Goal: Task Accomplishment & Management: Manage account settings

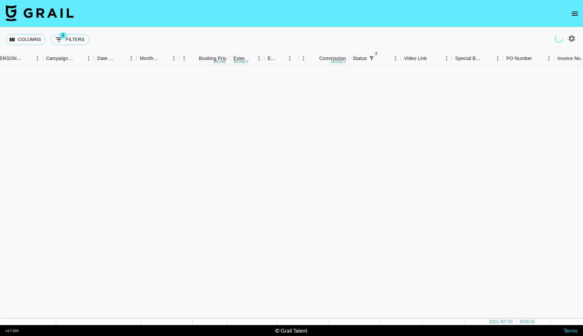
scroll to position [943, 286]
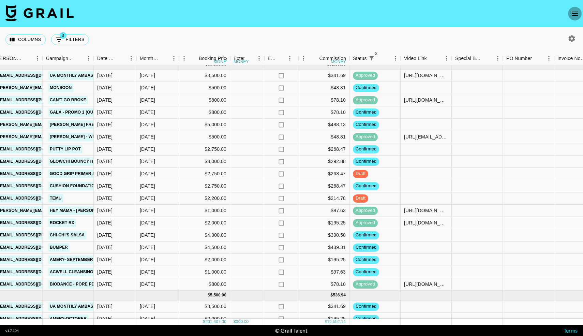
click at [573, 14] on icon "open drawer" at bounding box center [575, 14] width 8 height 8
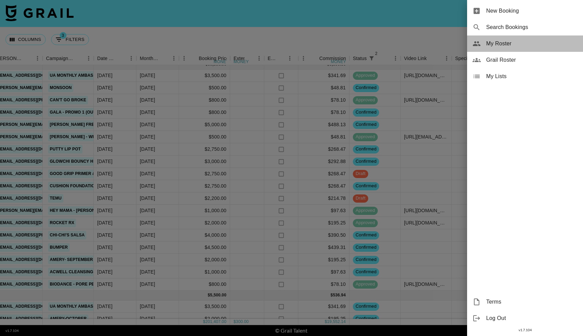
click at [501, 41] on span "My Roster" at bounding box center [531, 44] width 91 height 8
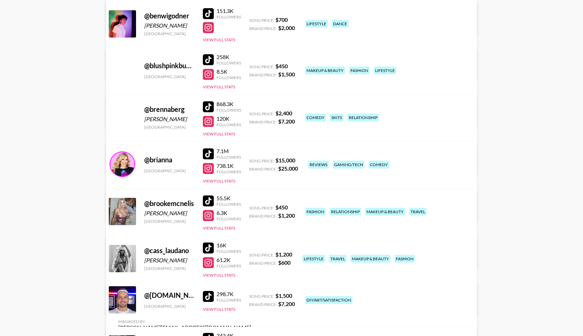
scroll to position [1203, 0]
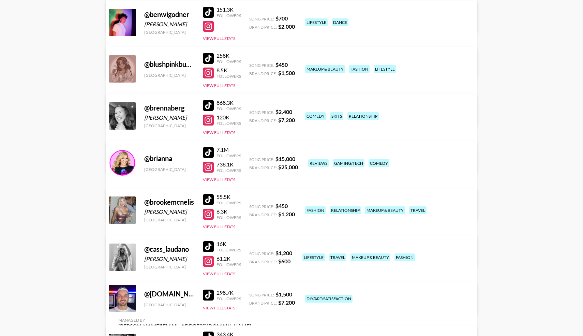
click at [210, 103] on div at bounding box center [208, 105] width 11 height 11
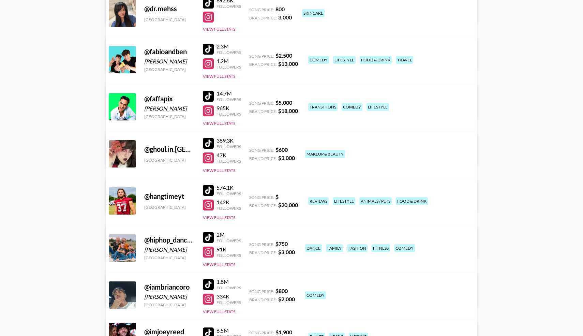
scroll to position [1823, 0]
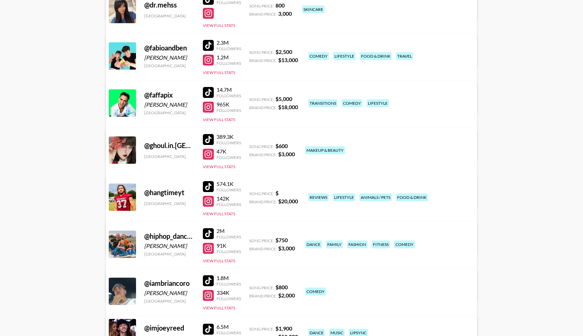
click at [210, 185] on div at bounding box center [208, 186] width 11 height 11
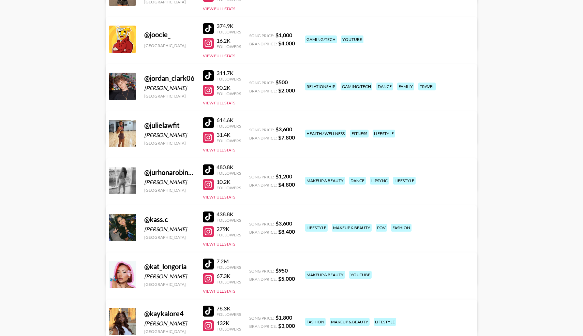
scroll to position [2635, 0]
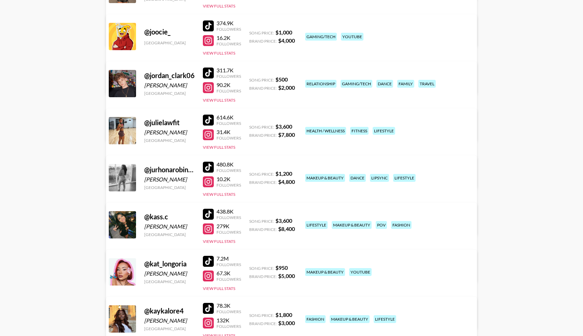
click at [211, 167] on div at bounding box center [208, 167] width 11 height 11
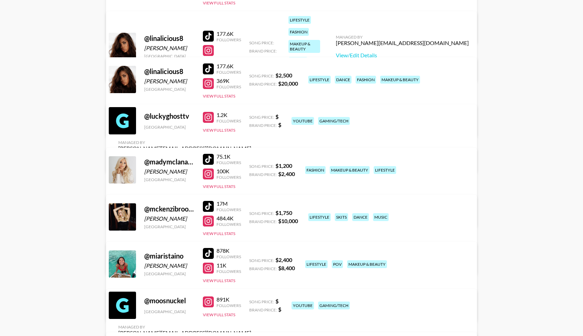
scroll to position [3231, 0]
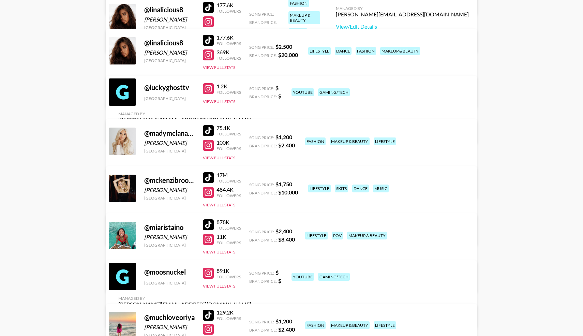
click at [208, 198] on div "17M Followers 484.4K Followers View Full Stats" at bounding box center [222, 188] width 38 height 39
click at [208, 193] on div at bounding box center [208, 192] width 11 height 11
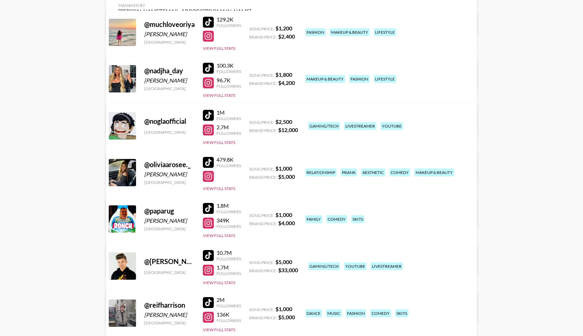
scroll to position [3560, 0]
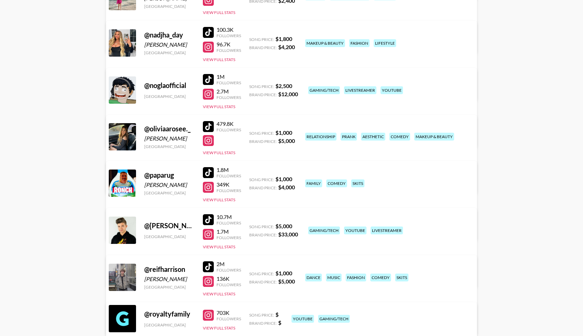
click at [207, 125] on div at bounding box center [208, 126] width 11 height 11
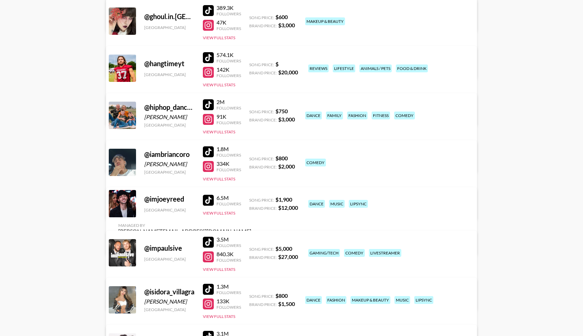
scroll to position [1866, 0]
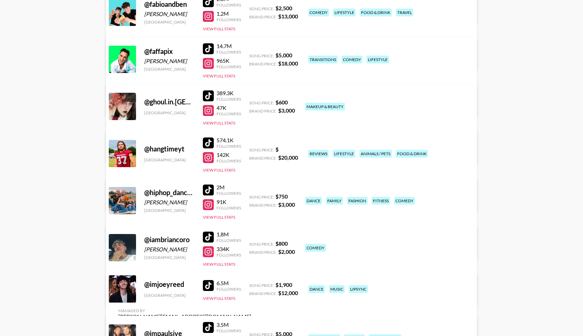
click at [205, 144] on div at bounding box center [208, 142] width 11 height 11
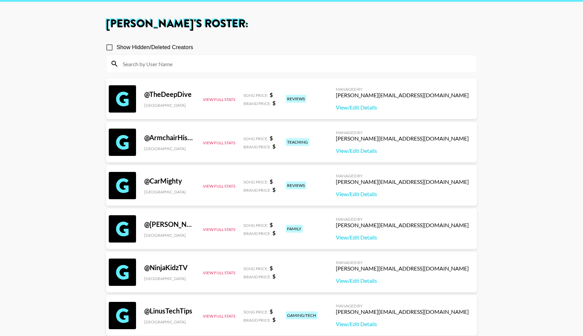
scroll to position [0, 0]
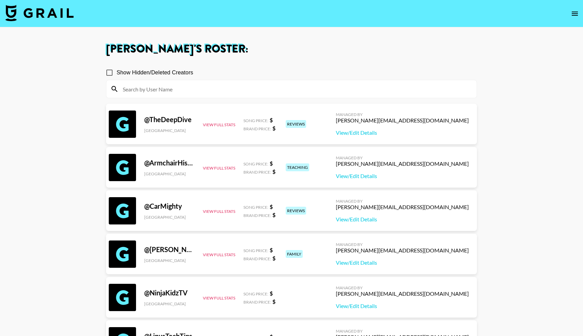
click at [219, 85] on input at bounding box center [296, 89] width 354 height 11
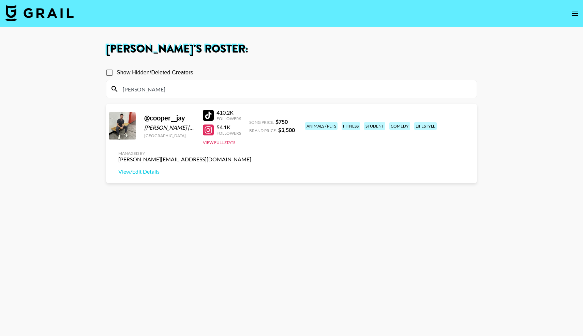
click at [211, 132] on div at bounding box center [208, 129] width 11 height 11
drag, startPoint x: 142, startPoint y: 90, endPoint x: 121, endPoint y: 90, distance: 21.1
click at [121, 90] on input "cooper" at bounding box center [296, 89] width 354 height 11
type input "jordan"
click at [210, 116] on div at bounding box center [208, 115] width 11 height 11
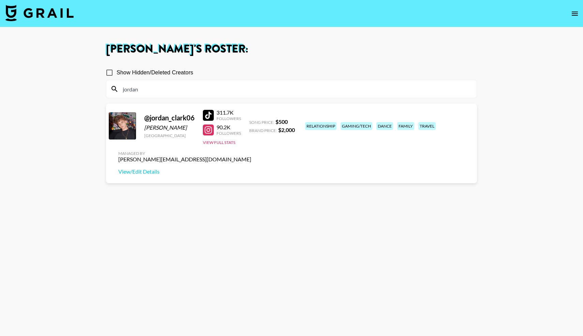
drag, startPoint x: 146, startPoint y: 92, endPoint x: 118, endPoint y: 89, distance: 28.8
click at [118, 89] on div "jordan" at bounding box center [291, 89] width 370 height 18
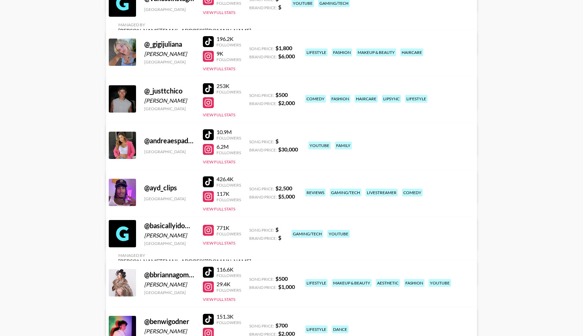
scroll to position [899, 0]
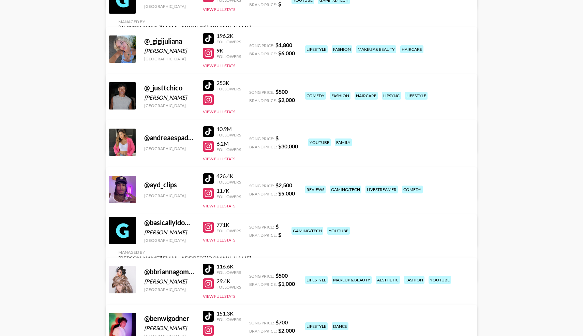
click at [209, 270] on div at bounding box center [208, 269] width 11 height 11
click at [205, 285] on div at bounding box center [208, 283] width 11 height 11
click at [217, 300] on div "@ bbriannagomez Brianna Gomez United States 116.6K Followers 29.4K Followers Vi…" at bounding box center [291, 296] width 371 height 79
click at [217, 296] on button "View Full Stats" at bounding box center [219, 296] width 32 height 5
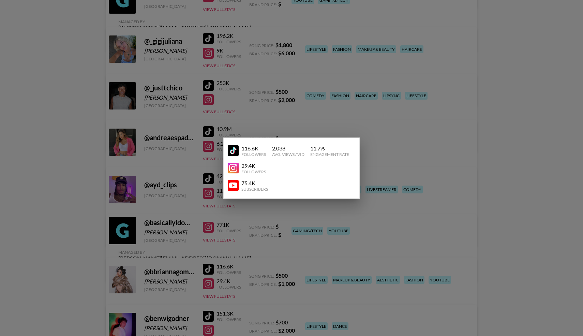
click at [232, 187] on img at bounding box center [233, 185] width 11 height 11
click at [181, 244] on div at bounding box center [291, 168] width 583 height 336
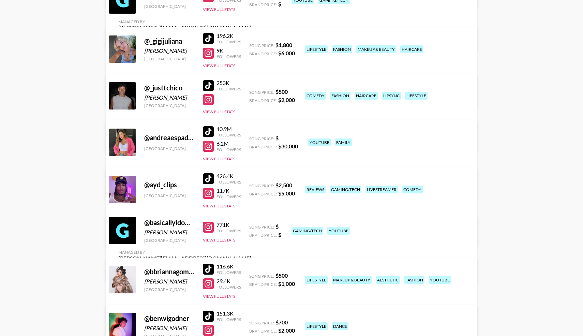
click at [251, 322] on link "View/Edit Details" at bounding box center [184, 325] width 133 height 7
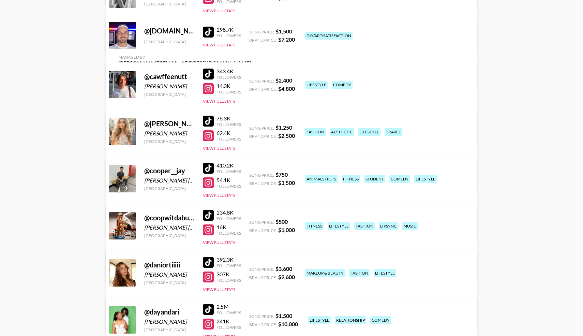
scroll to position [1467, 0]
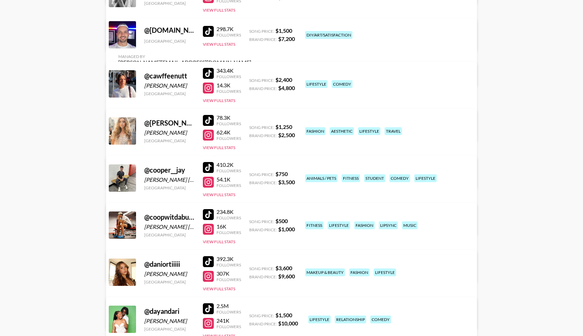
click at [208, 167] on div at bounding box center [208, 167] width 11 height 11
click at [204, 184] on div at bounding box center [208, 182] width 11 height 11
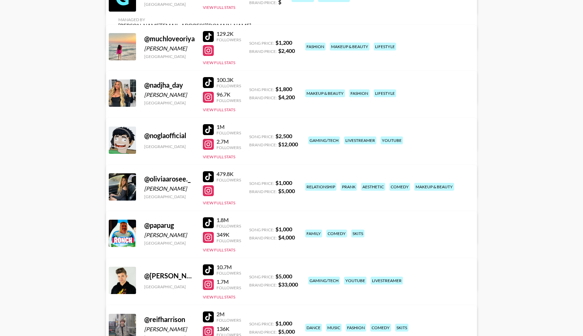
scroll to position [3514, 0]
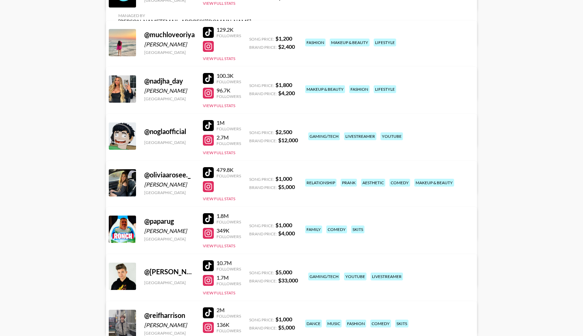
click at [210, 169] on div at bounding box center [208, 172] width 11 height 11
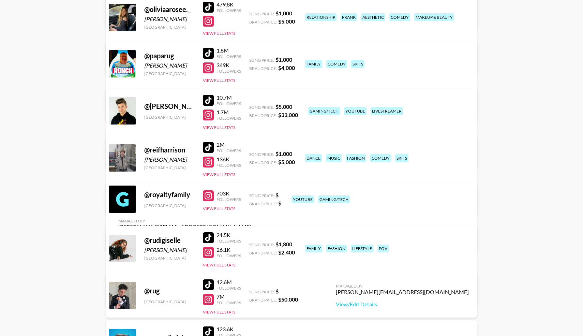
scroll to position [3680, 0]
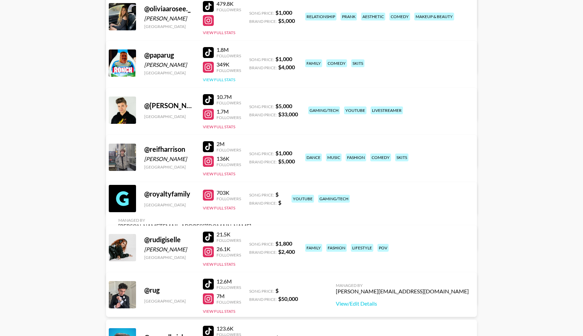
click at [222, 80] on button "View Full Stats" at bounding box center [219, 79] width 32 height 5
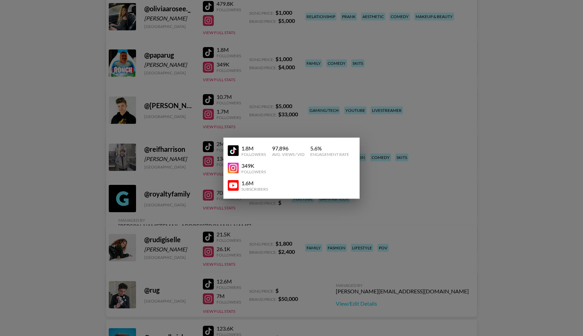
click at [209, 52] on div at bounding box center [291, 168] width 583 height 336
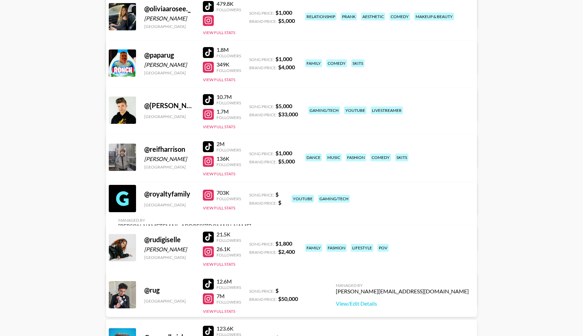
click at [209, 52] on div at bounding box center [208, 52] width 11 height 11
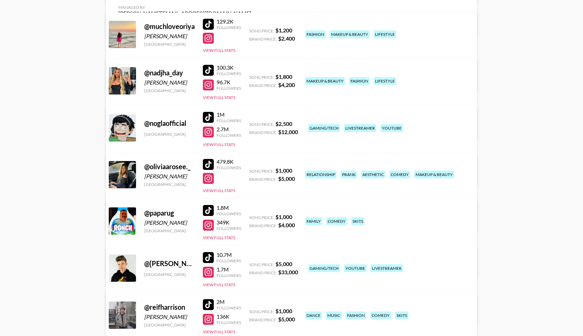
scroll to position [3520, 0]
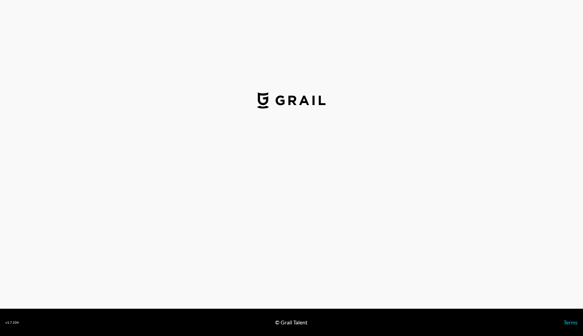
select select "USD"
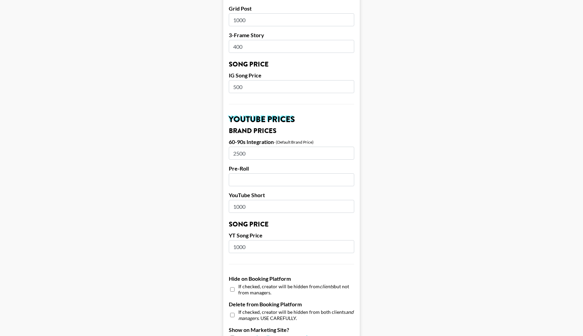
scroll to position [391, 0]
